Goal: Complete application form: Complete application form

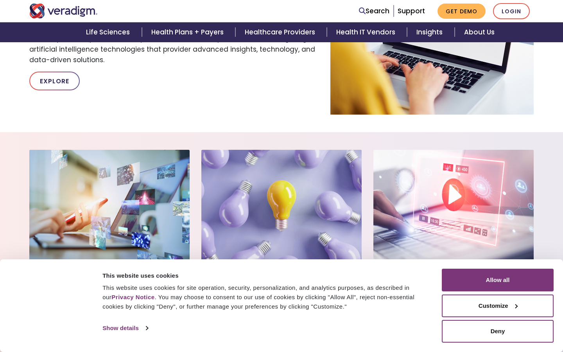
scroll to position [516, 0]
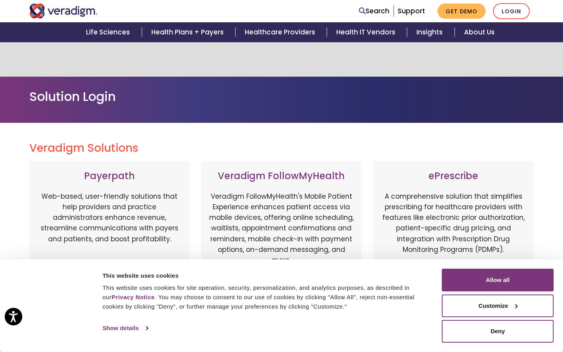
scroll to position [407, 0]
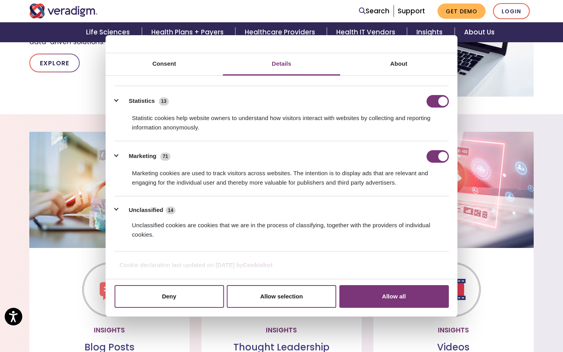
scroll to position [36, 0]
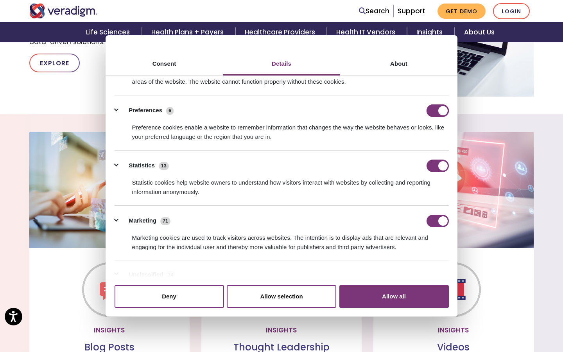
click at [437, 110] on input "Preferences" at bounding box center [437, 110] width 22 height 13
checkbox input "false"
click at [437, 165] on input "Statistics" at bounding box center [437, 165] width 22 height 13
checkbox input "false"
click at [437, 220] on input "Marketing" at bounding box center [437, 221] width 22 height 13
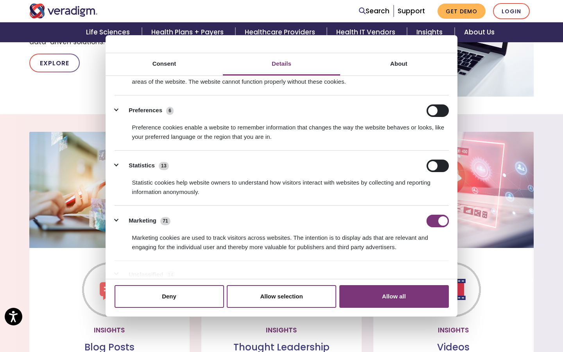
checkbox input "false"
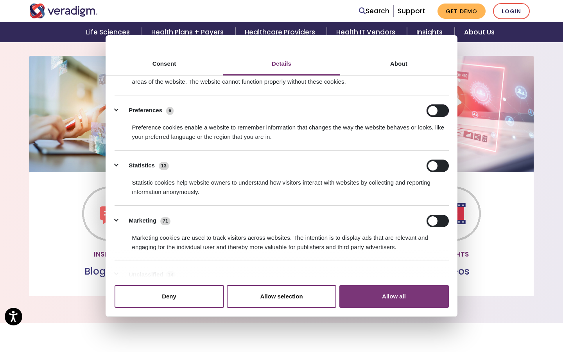
click at [437, 110] on input "Preferences" at bounding box center [437, 110] width 22 height 13
checkbox input "true"
click at [437, 165] on input "Statistics" at bounding box center [437, 165] width 22 height 13
checkbox input "true"
click at [437, 220] on input "Marketing" at bounding box center [437, 221] width 22 height 13
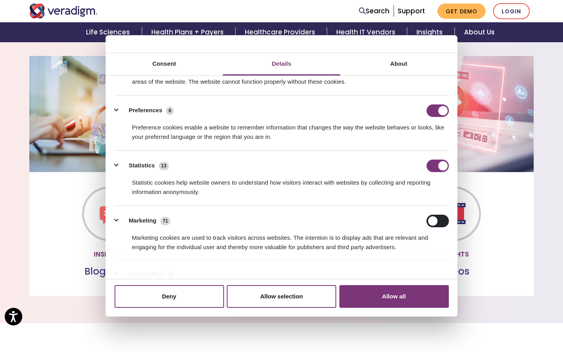
checkbox input "true"
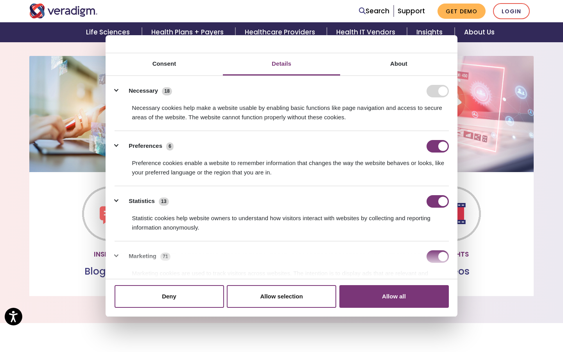
scroll to position [100, 0]
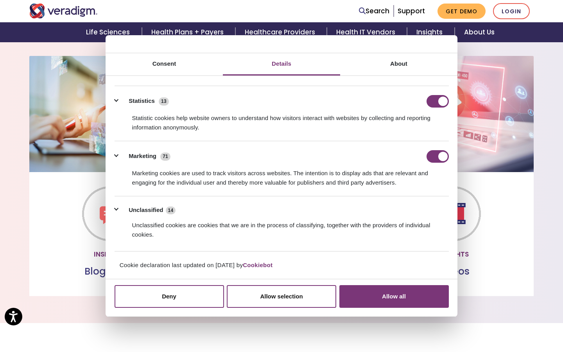
click at [394, 296] on button "Allow all" at bounding box center [393, 296] width 109 height 23
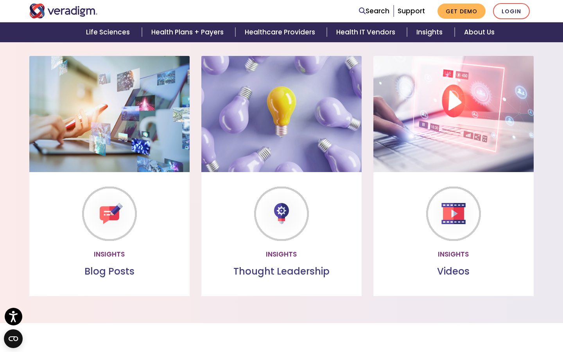
scroll to position [27, 0]
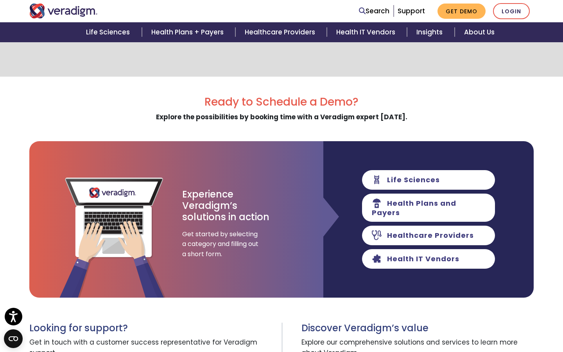
scroll to position [100, 0]
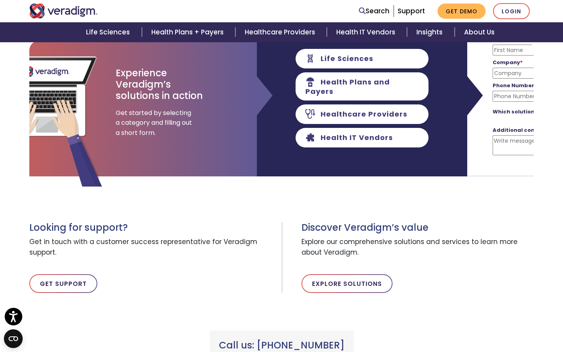
click at [492, 50] on input "First Name *" at bounding box center [567, 50] width 150 height 11
type input "Thora"
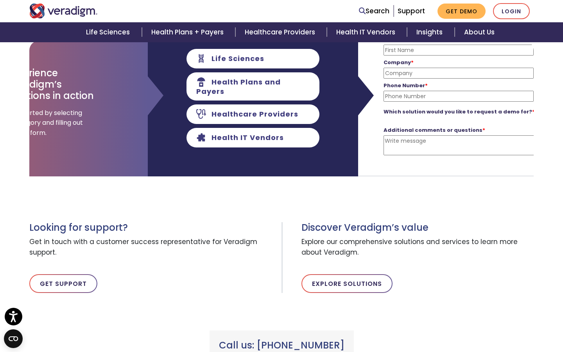
click at [458, 50] on input "First Name *" at bounding box center [458, 50] width 150 height 11
type input "deliver"
click at [458, 50] on input "First Name *" at bounding box center [458, 50] width 150 height 11
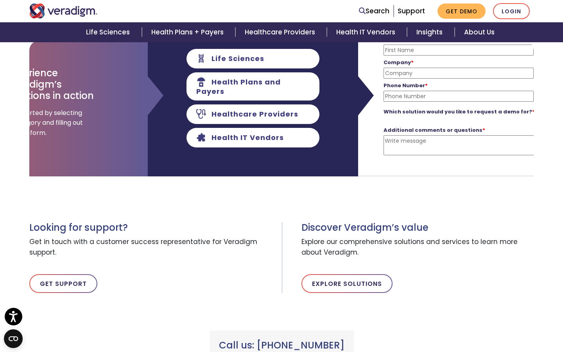
type input "Will"
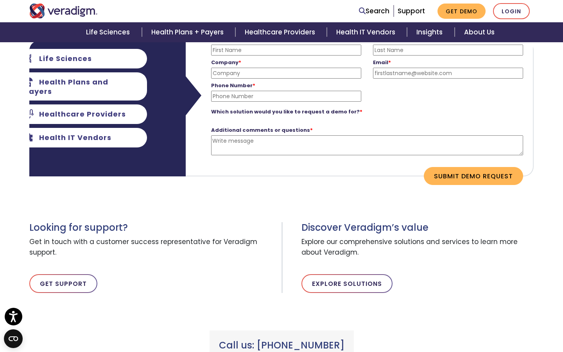
click at [447, 50] on input "Last Name *" at bounding box center [448, 50] width 150 height 11
type input "Profit-focused"
click at [447, 50] on input "Last Name *" at bounding box center [448, 50] width 150 height 11
click at [286, 73] on input "Company *" at bounding box center [286, 73] width 150 height 11
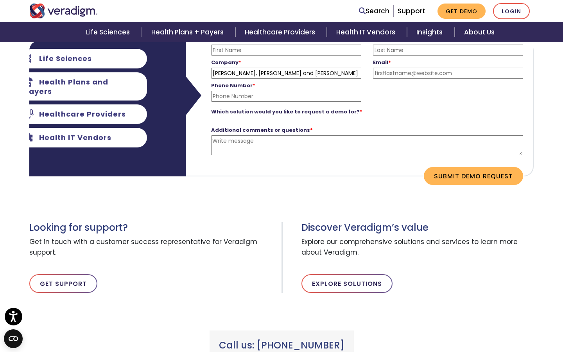
type input "Kreiger, Homenick and Koepp"
click at [286, 73] on input "Company *" at bounding box center [286, 73] width 150 height 11
type input "Row"
click at [286, 73] on input "Company *" at bounding box center [286, 73] width 150 height 11
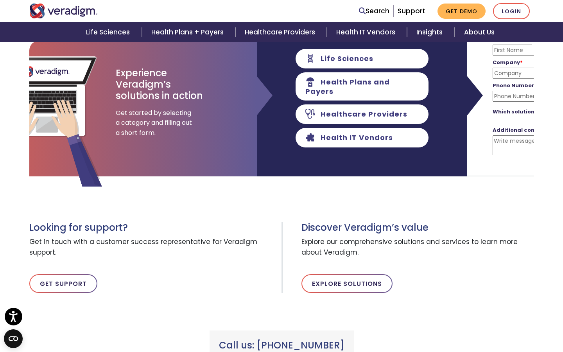
click at [492, 96] on input "Phone Number *" at bounding box center [567, 96] width 150 height 11
type input "+447888870480"
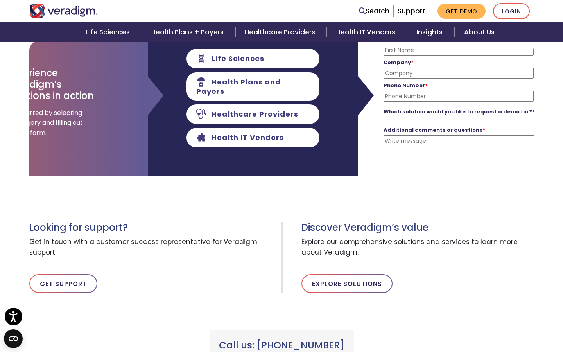
click at [458, 96] on input "Phone Number *" at bounding box center [458, 96] width 150 height 11
type input "7888870480"
click at [458, 96] on input "Phone Number *" at bounding box center [458, 96] width 150 height 11
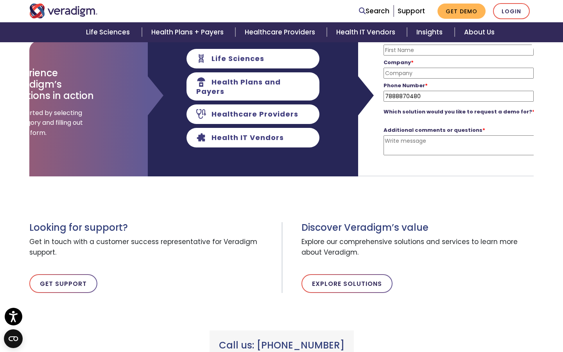
type input "7888870480"
click at [458, 96] on input "Phone Number *" at bounding box center [458, 96] width 150 height 11
type input "IB"
click at [458, 96] on input "Phone Number *" at bounding box center [458, 96] width 150 height 11
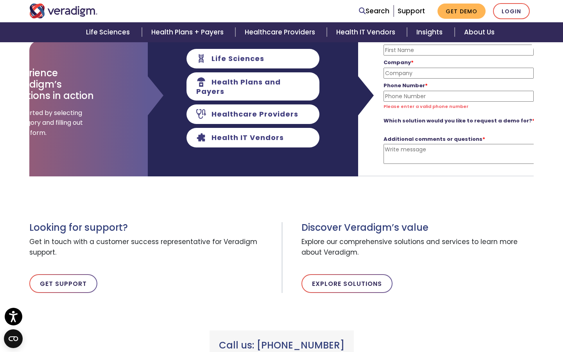
click at [458, 50] on input "First Name *" at bounding box center [458, 50] width 150 height 11
type input "Thora"
type input "Will"
click at [383, 73] on input "Company *" at bounding box center [458, 73] width 150 height 11
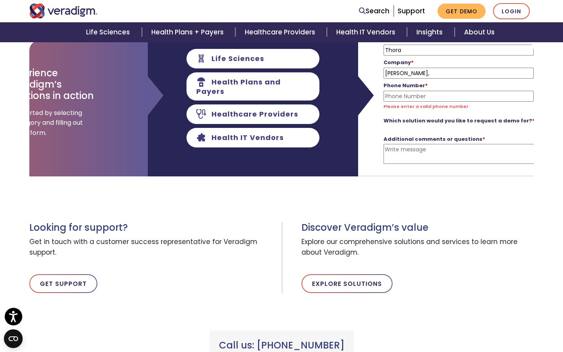
scroll to position [21, 348]
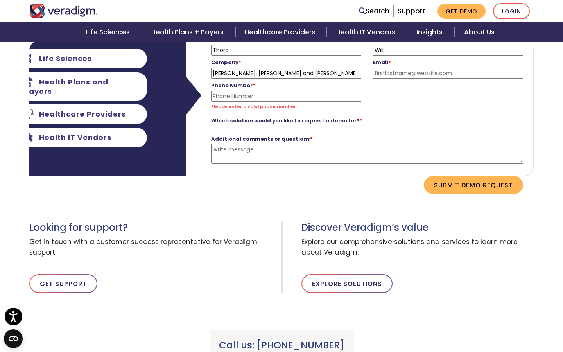
type input "Kreiger, Homenick and Koepp"
click at [447, 73] on input "Email *" at bounding box center [448, 73] width 150 height 11
type input "heath.walter31@projectmy.net"
click at [286, 96] on input "Phone Number *" at bounding box center [286, 96] width 150 height 11
type input "7888870480"
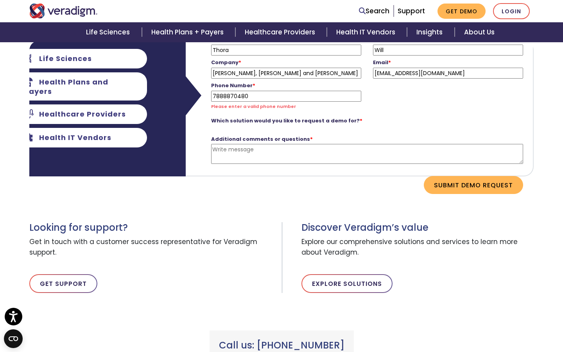
click at [424, 176] on button "Submit Demo Request" at bounding box center [473, 185] width 99 height 18
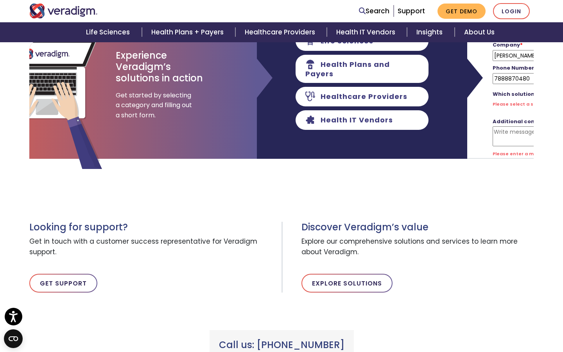
scroll to position [38, 66]
click at [492, 38] on input "Thora" at bounding box center [567, 32] width 150 height 11
type input "T"
type input "Kylie"
click at [492, 38] on input "First Name *" at bounding box center [567, 32] width 150 height 11
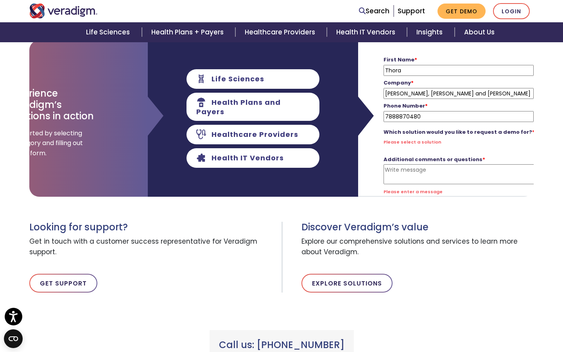
click at [458, 70] on input "Thora" at bounding box center [458, 70] width 150 height 11
type input "T"
type input "distributed"
click at [458, 70] on input "First Name *" at bounding box center [458, 70] width 150 height 11
type input "Thora"
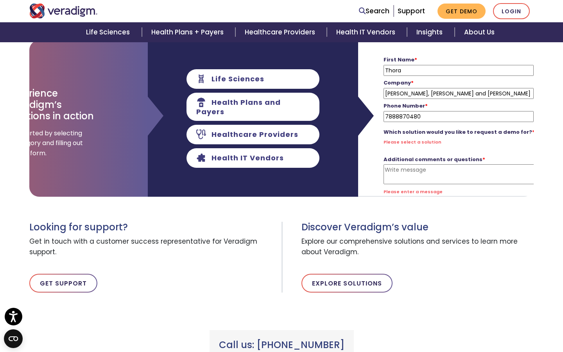
type input "W"
type input "Barrows"
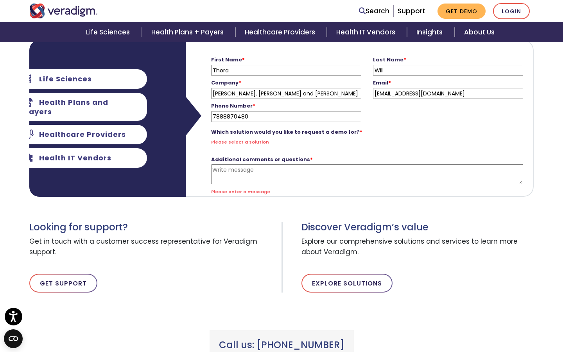
click at [447, 70] on input "Will" at bounding box center [448, 70] width 150 height 11
type input "W"
type input "Point"
click at [447, 70] on input "Last Name *" at bounding box center [448, 70] width 150 height 11
type input "Will"
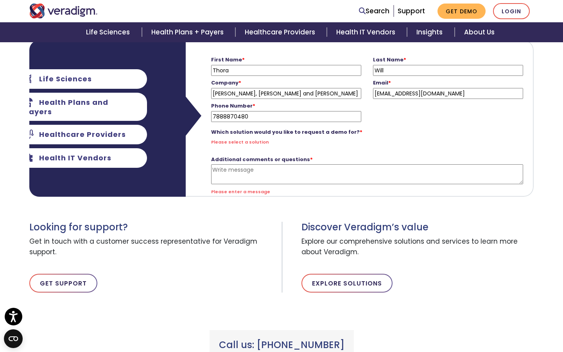
click at [286, 93] on input "Kreiger, Homenick and Koepp" at bounding box center [286, 93] width 150 height 11
type input "pp"
type input "Pouros Group"
click at [286, 93] on input "Company *" at bounding box center [286, 93] width 150 height 11
click at [286, 93] on input "Kreiger, Homenick and Koepp" at bounding box center [286, 93] width 150 height 11
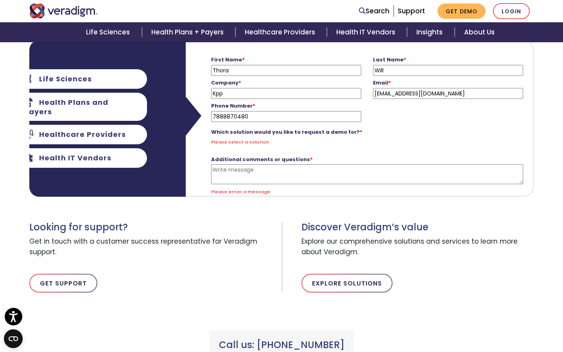
type input "pp"
type input "Vi"
